Goal: Check status

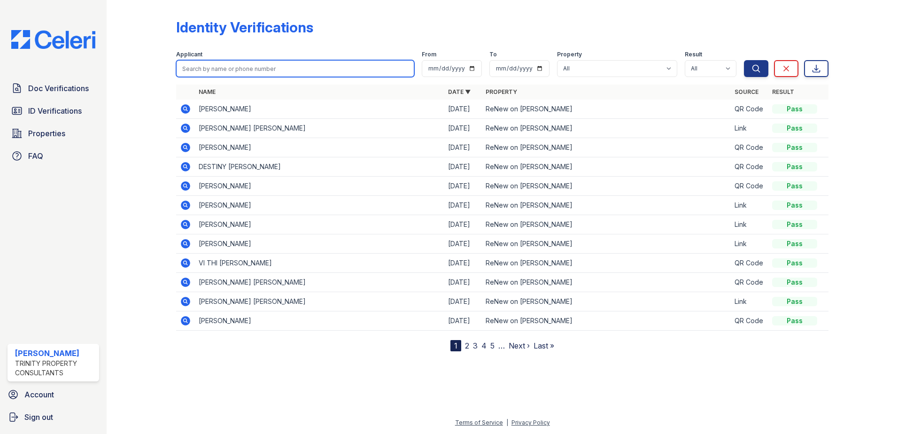
click at [267, 65] on input "search" at bounding box center [295, 68] width 238 height 17
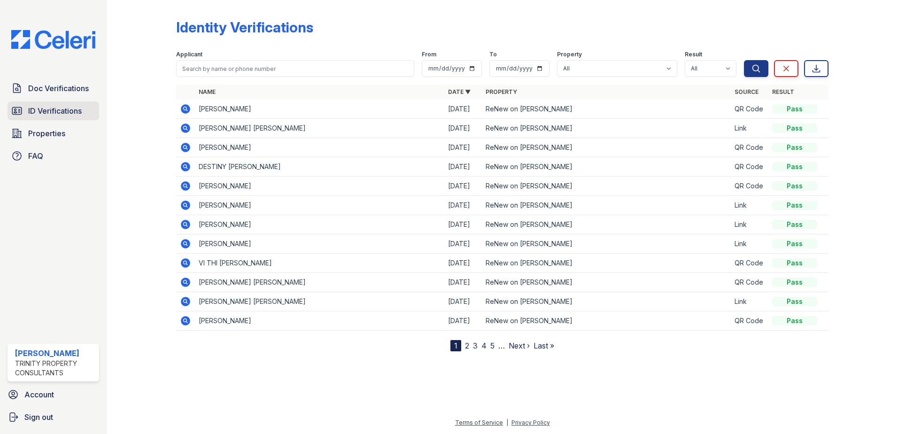
click at [68, 107] on span "ID Verifications" at bounding box center [55, 110] width 54 height 11
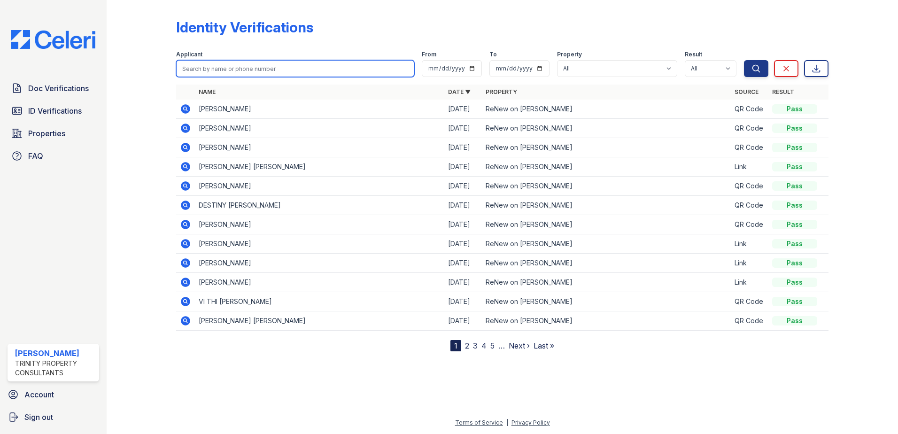
click at [195, 72] on input "search" at bounding box center [295, 68] width 238 height 17
paste input "Balcazar, Patricia"
type input "Balcazar, Patricia"
click at [744, 60] on button "Search" at bounding box center [756, 68] width 24 height 17
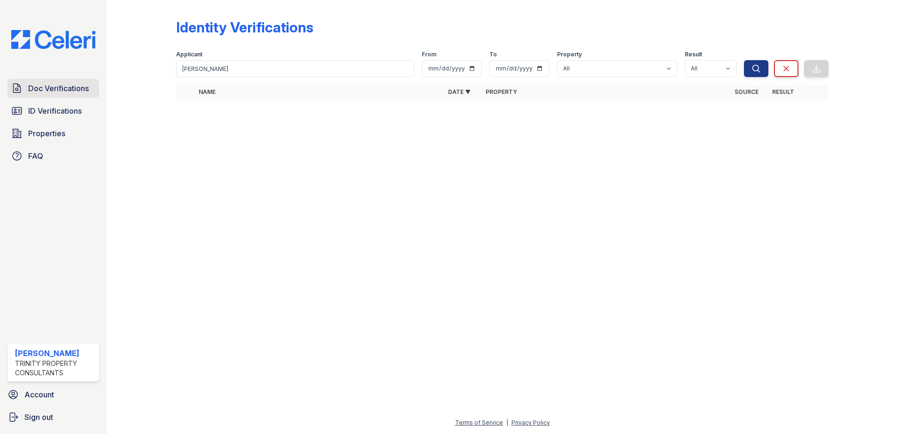
click at [45, 84] on span "Doc Verifications" at bounding box center [58, 88] width 61 height 11
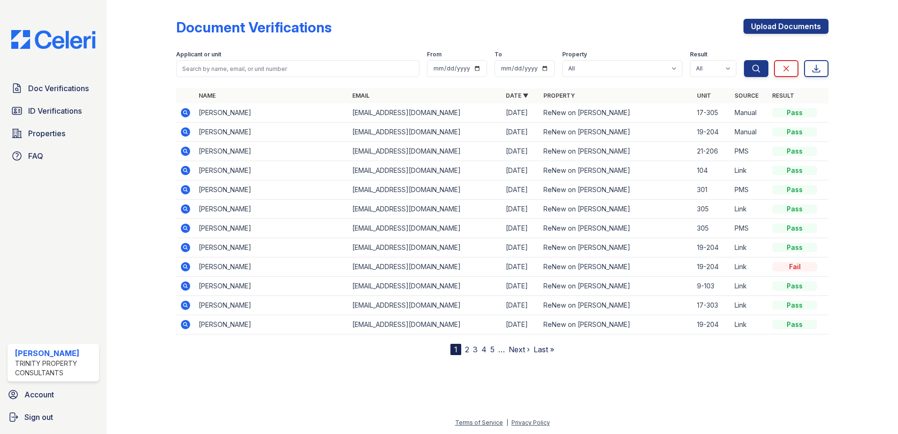
click at [185, 110] on icon at bounding box center [185, 112] width 11 height 11
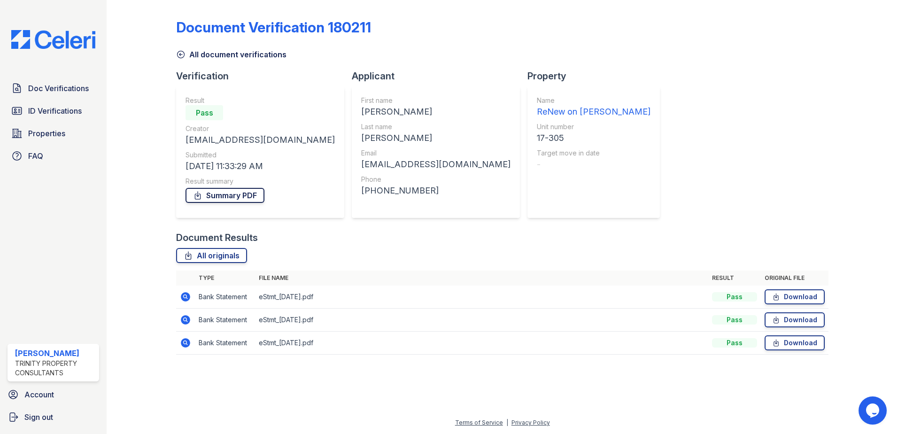
click at [203, 194] on link "Summary PDF" at bounding box center [224, 195] width 79 height 15
click at [69, 110] on span "ID Verifications" at bounding box center [55, 110] width 54 height 11
